Goal: Task Accomplishment & Management: Complete application form

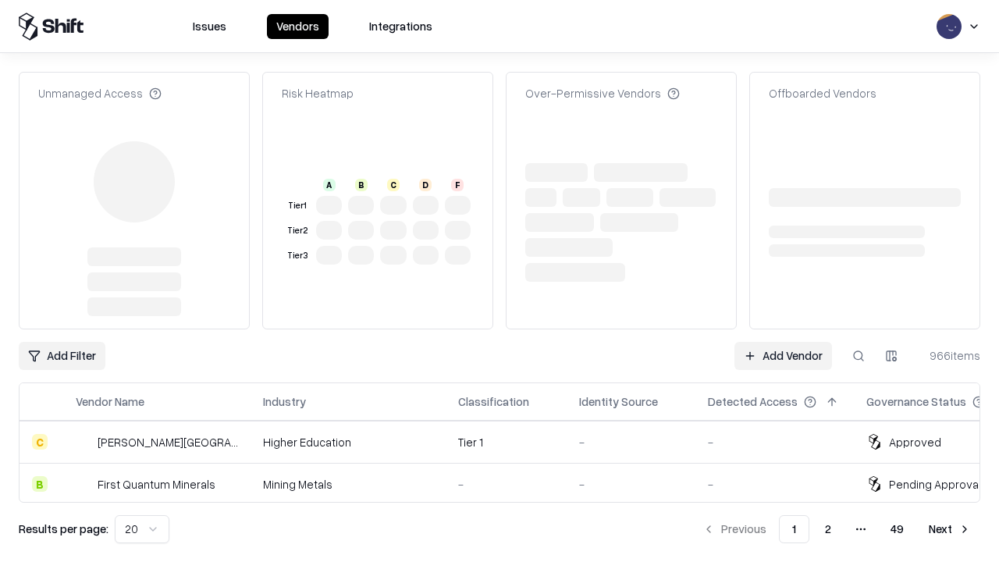
click at [783, 342] on link "Add Vendor" at bounding box center [784, 356] width 98 height 28
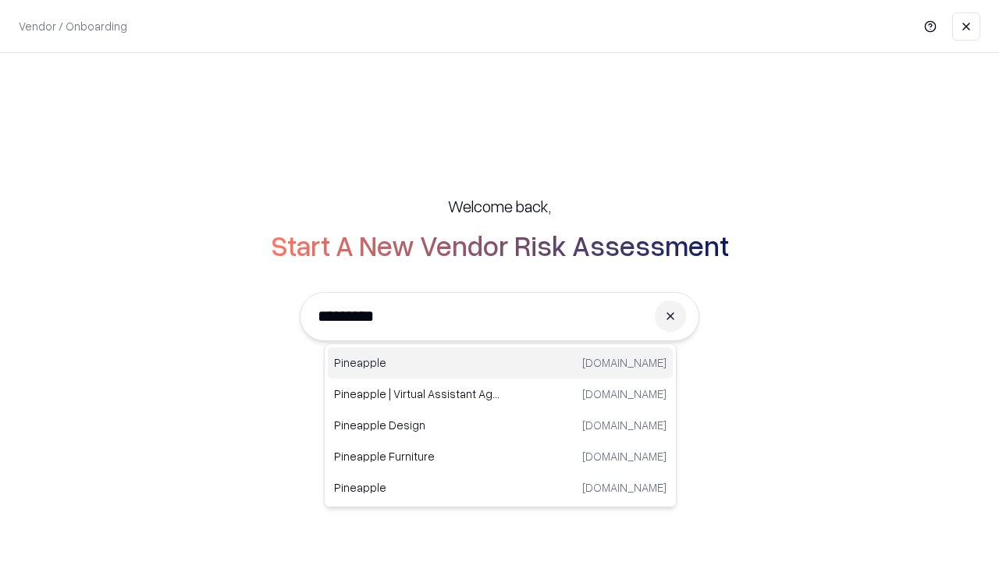
click at [500, 363] on div "Pineapple [DOMAIN_NAME]" at bounding box center [500, 362] width 345 height 31
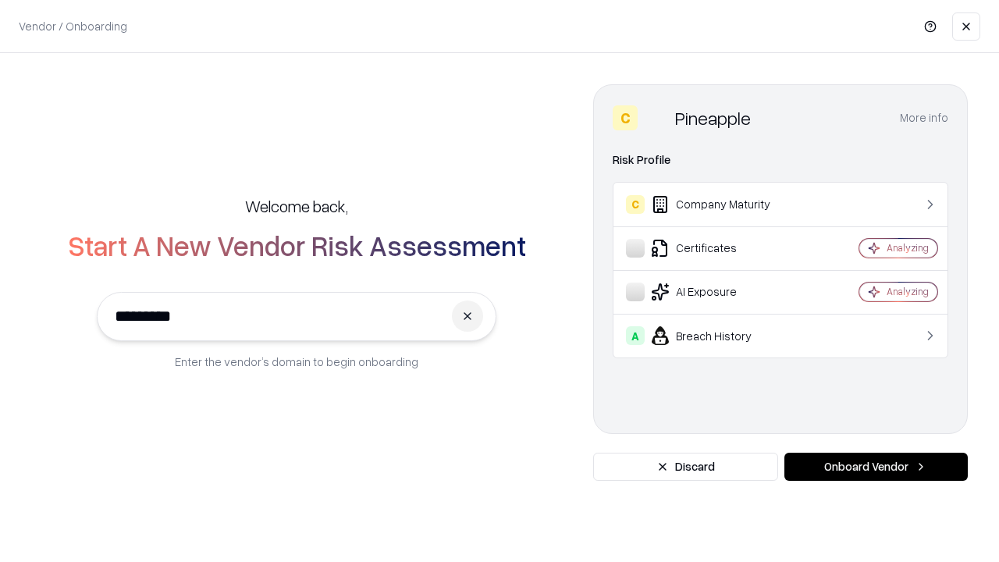
type input "*********"
click at [876, 467] on button "Onboard Vendor" at bounding box center [875, 467] width 183 height 28
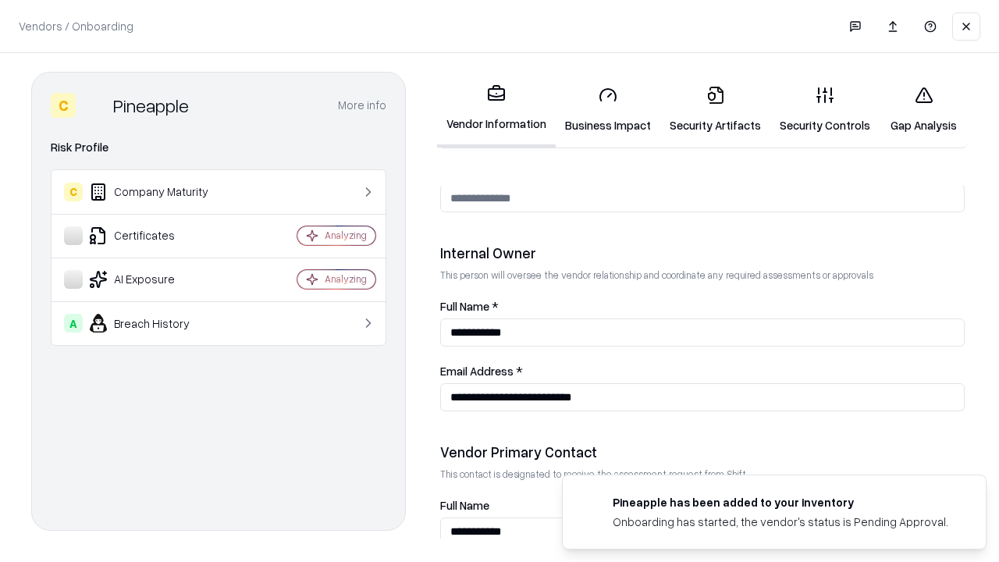
scroll to position [809, 0]
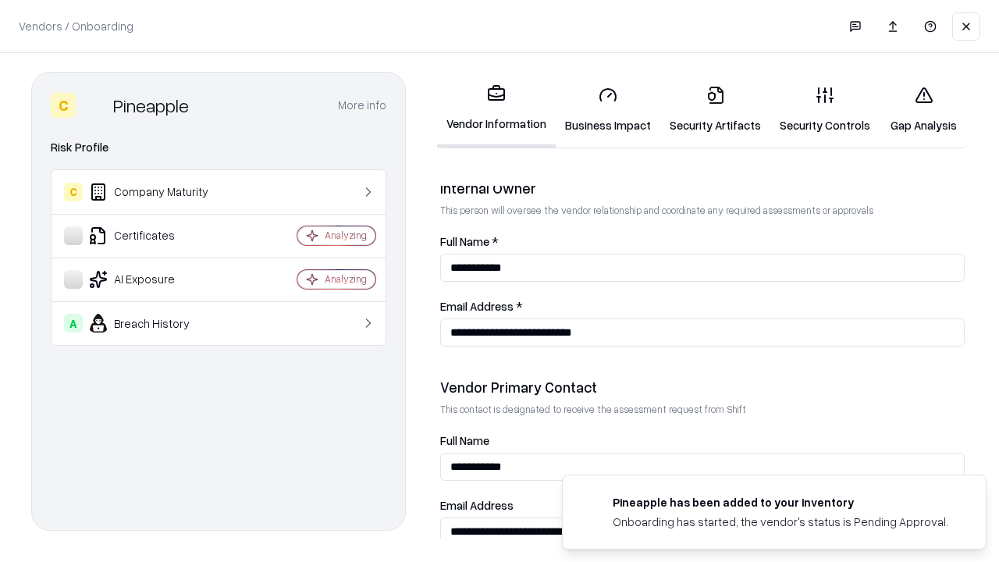
click at [715, 109] on link "Security Artifacts" at bounding box center [715, 109] width 110 height 73
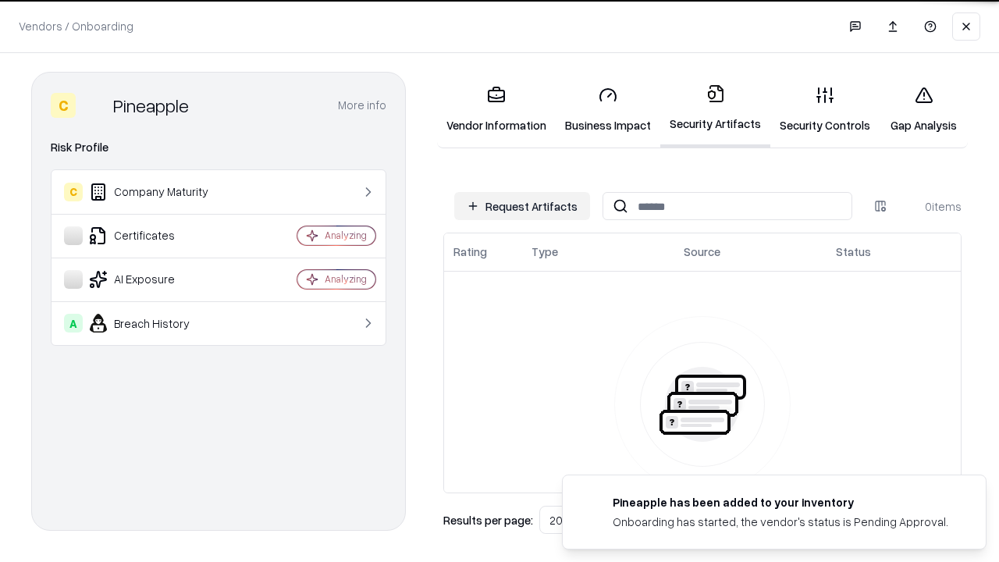
click at [522, 206] on button "Request Artifacts" at bounding box center [522, 206] width 136 height 28
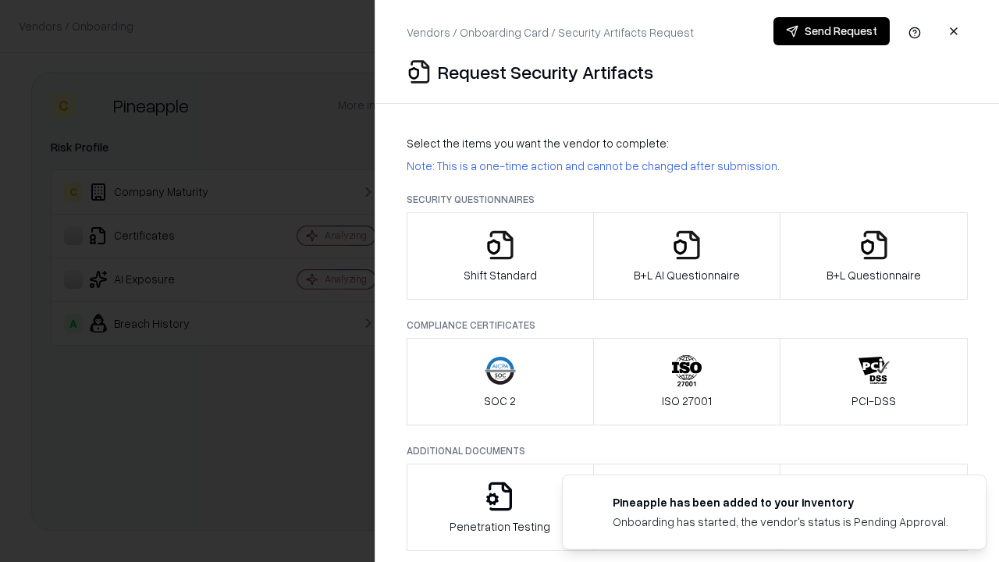
click at [873, 256] on icon "button" at bounding box center [874, 244] width 31 height 31
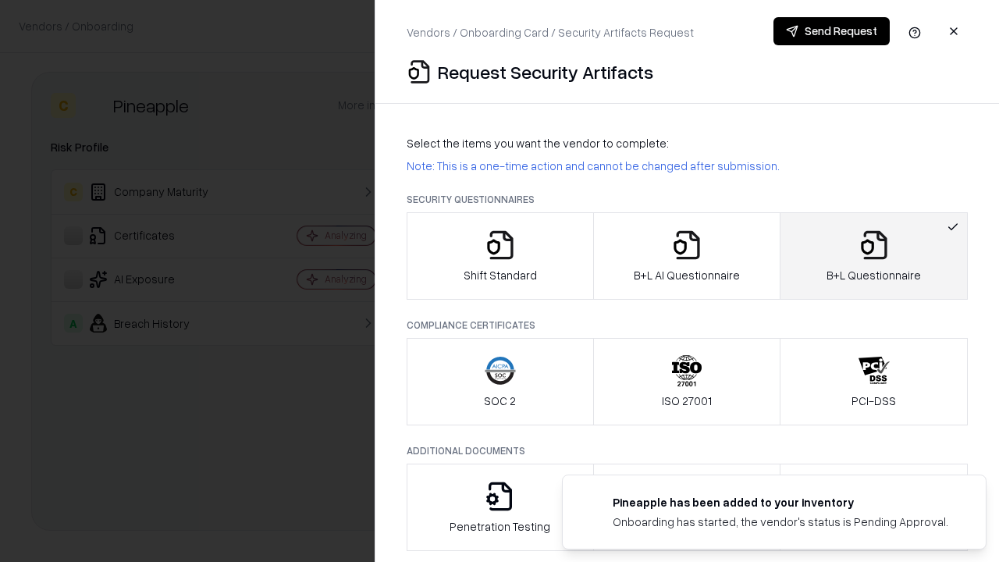
click at [686, 256] on icon "button" at bounding box center [686, 244] width 31 height 31
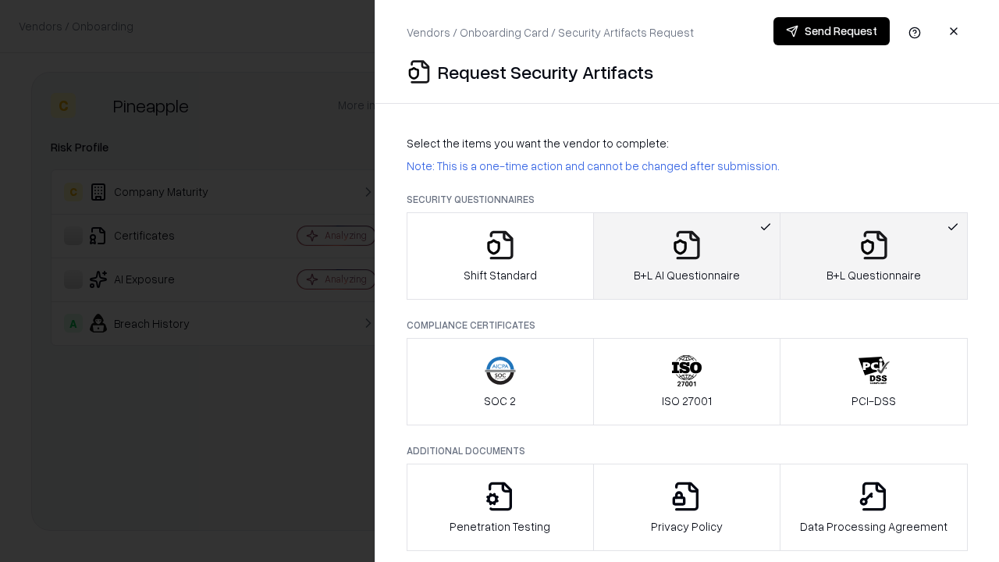
click at [831, 31] on button "Send Request" at bounding box center [832, 31] width 116 height 28
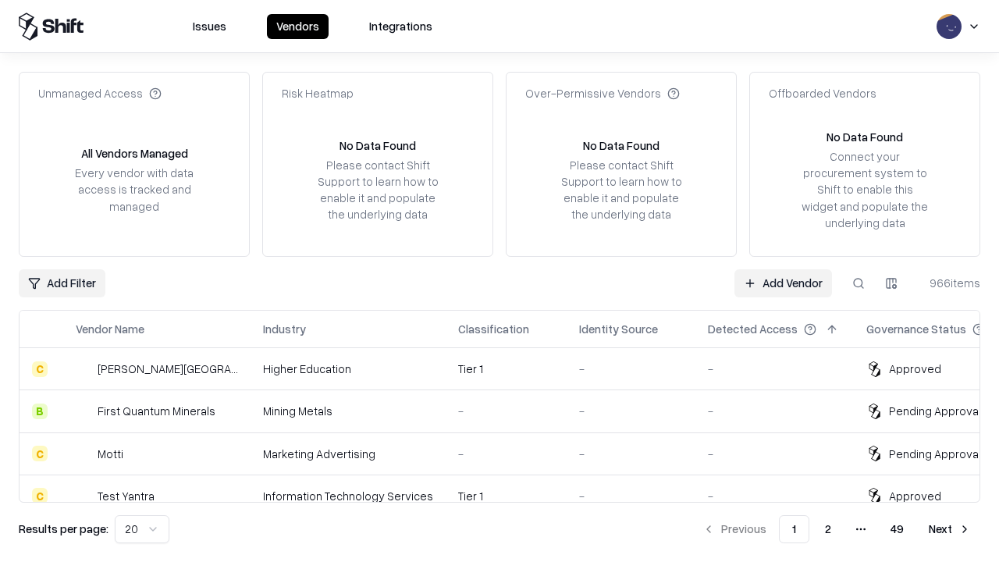
click at [859, 283] on button at bounding box center [859, 283] width 28 height 28
type input "*********"
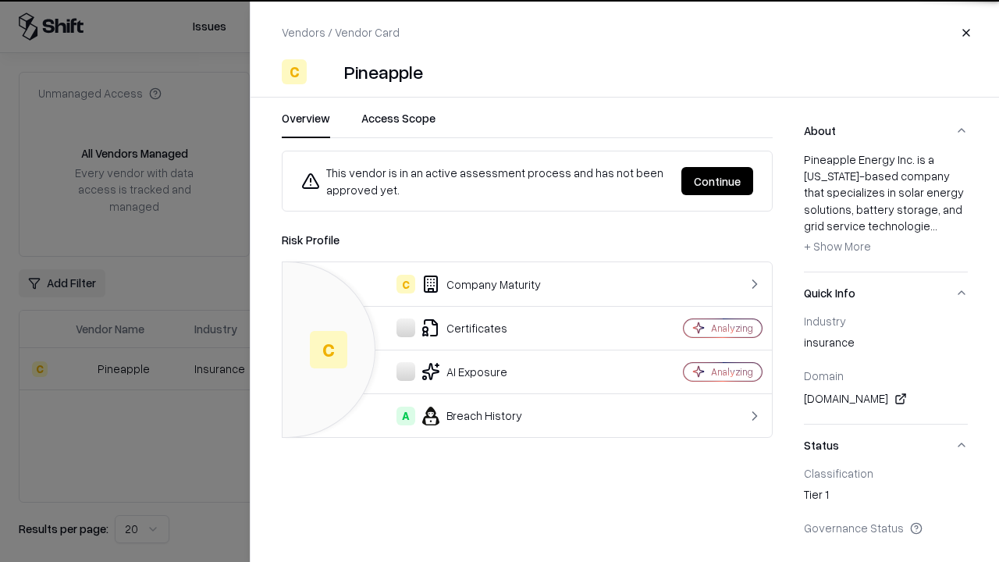
click at [717, 181] on button "Continue" at bounding box center [717, 181] width 72 height 28
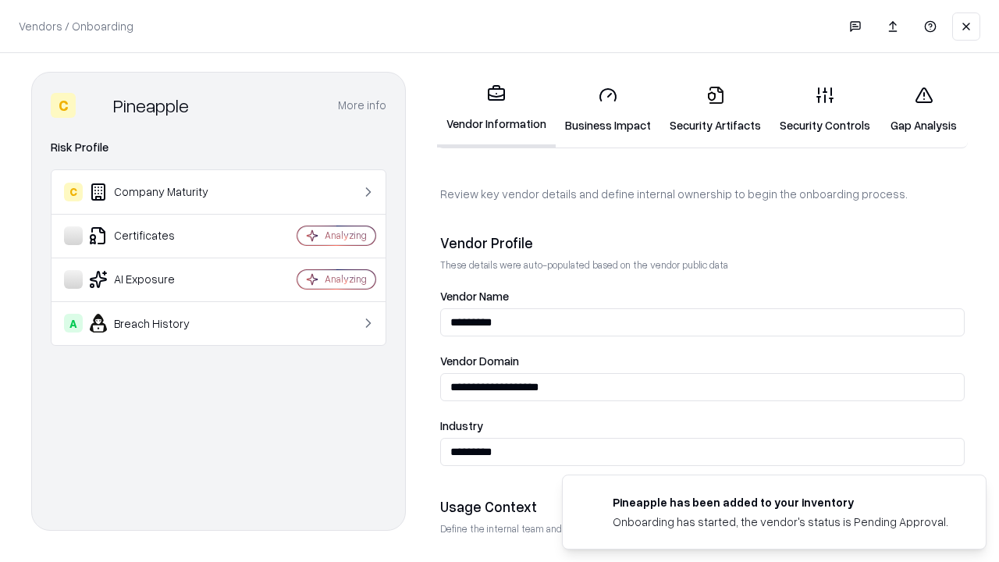
click at [715, 109] on link "Security Artifacts" at bounding box center [715, 109] width 110 height 73
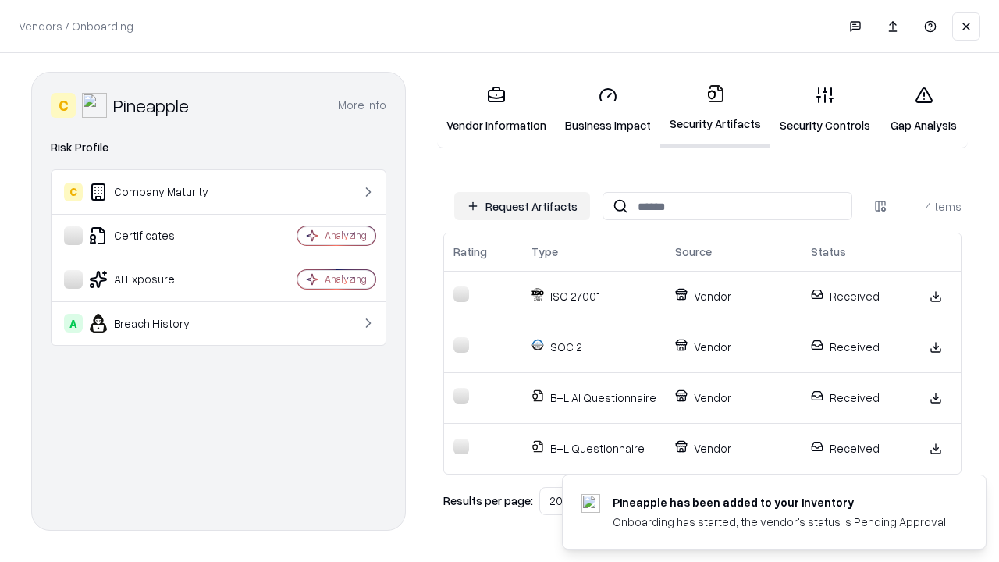
click at [923, 109] on link "Gap Analysis" at bounding box center [924, 109] width 88 height 73
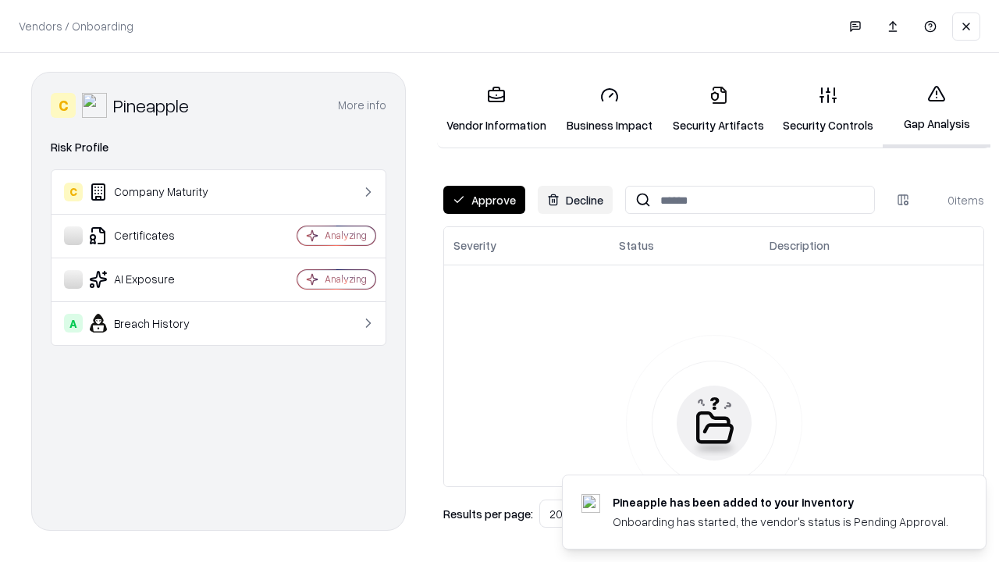
click at [484, 200] on button "Approve" at bounding box center [484, 200] width 82 height 28
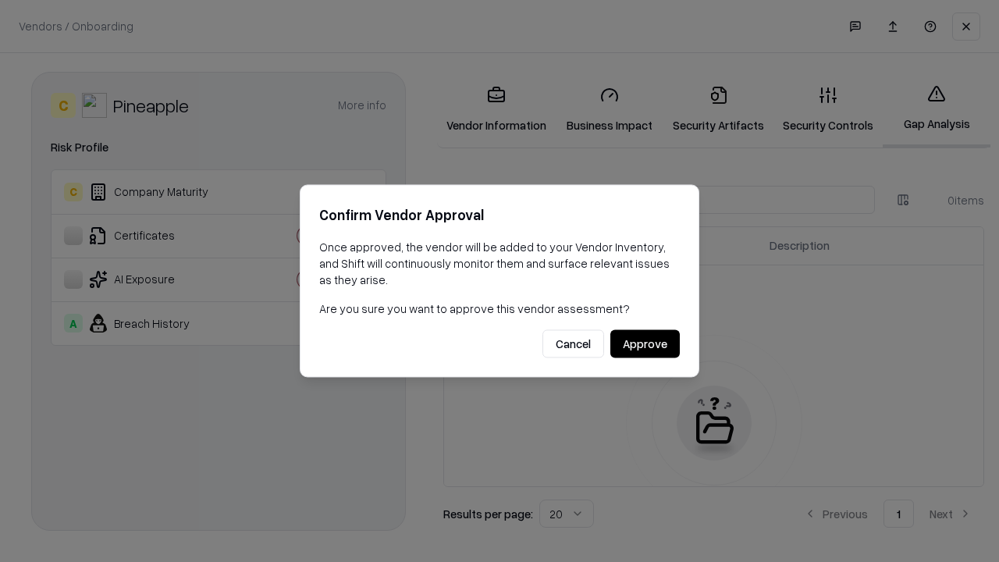
click at [645, 343] on button "Approve" at bounding box center [644, 344] width 69 height 28
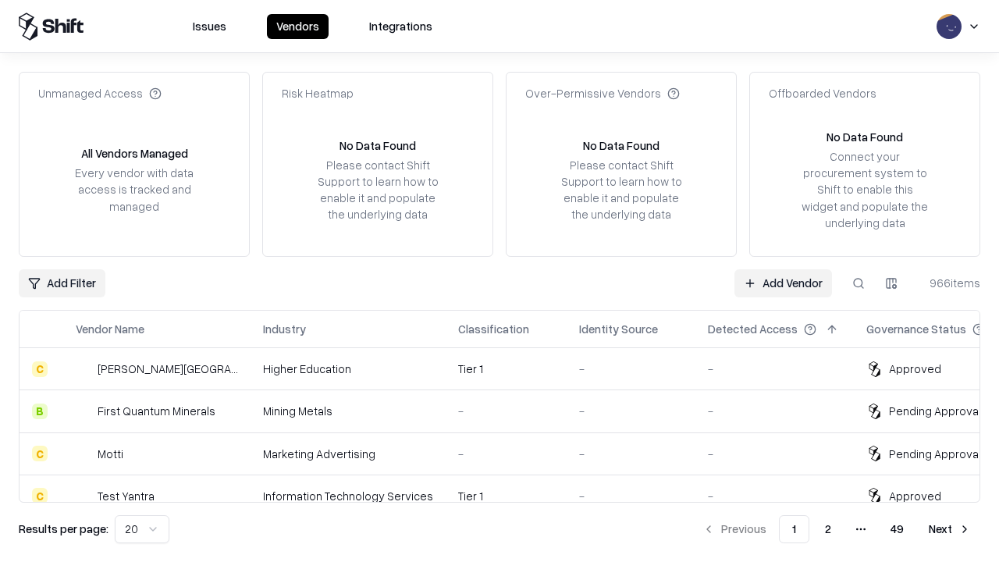
type input "*********"
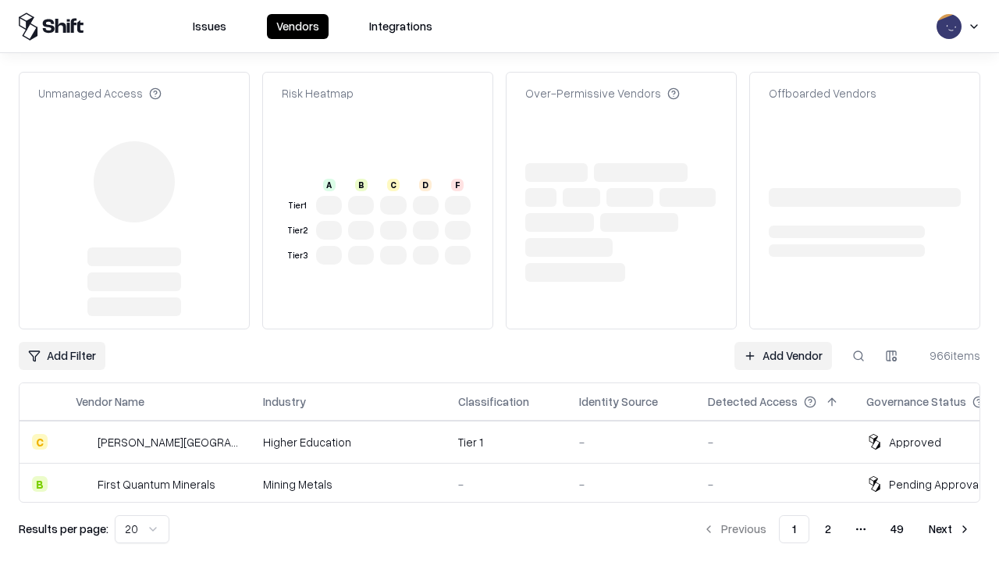
click at [783, 342] on link "Add Vendor" at bounding box center [784, 356] width 98 height 28
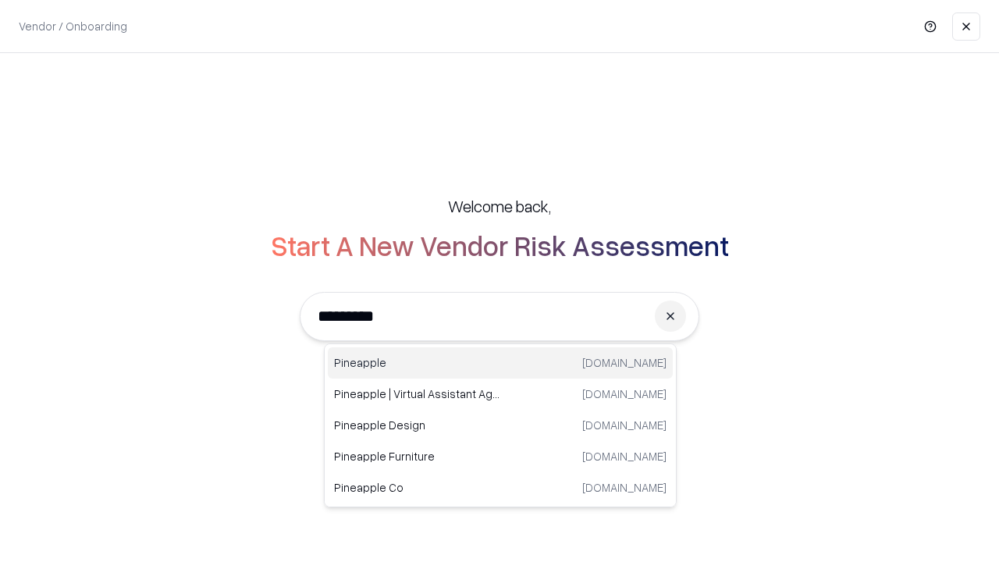
click at [500, 363] on div "Pineapple [DOMAIN_NAME]" at bounding box center [500, 362] width 345 height 31
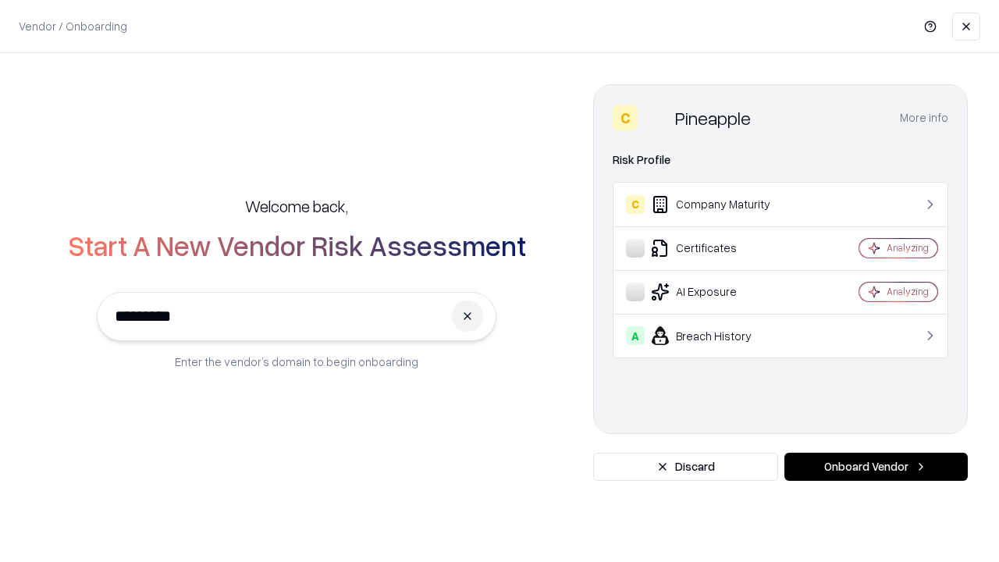
type input "*********"
click at [876, 467] on button "Onboard Vendor" at bounding box center [875, 467] width 183 height 28
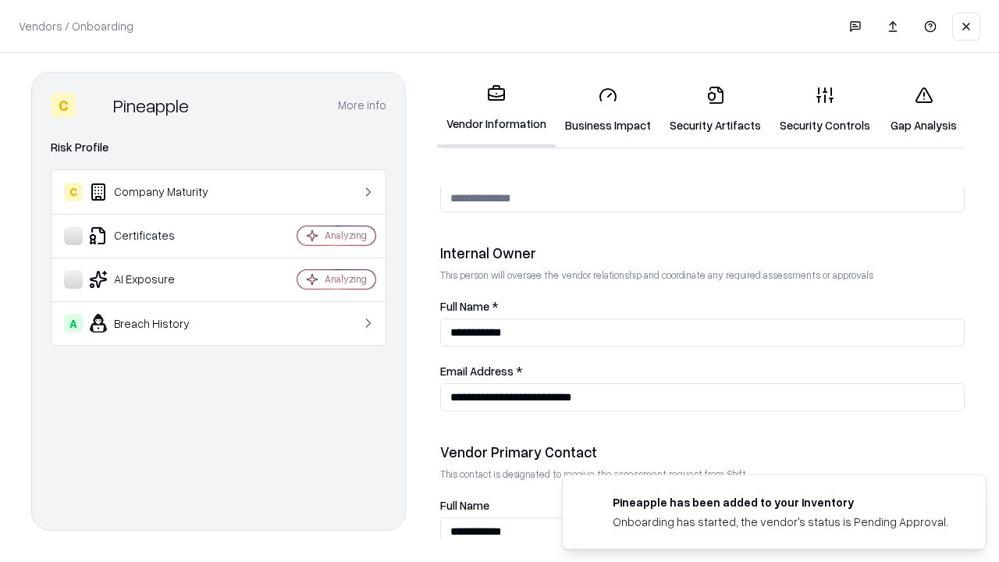
scroll to position [809, 0]
